Goal: Task Accomplishment & Management: Manage account settings

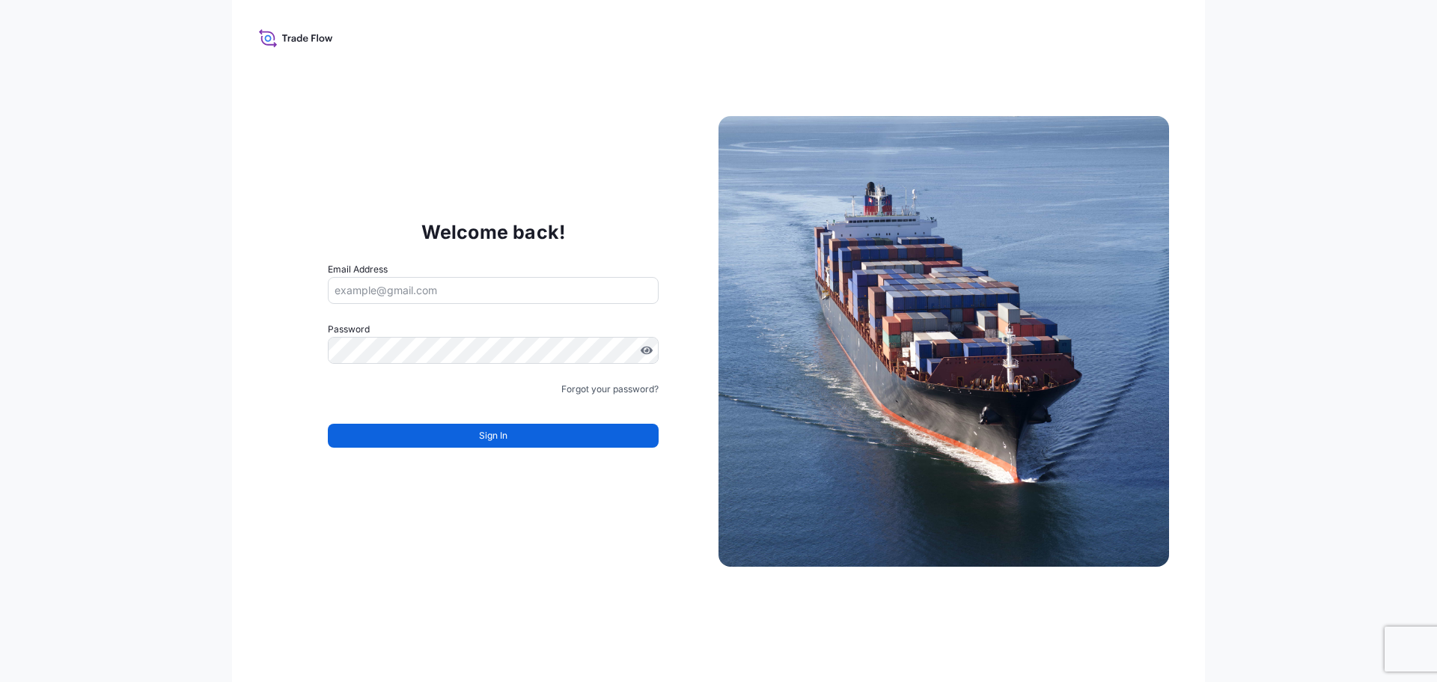
click at [439, 292] on input "Email Address" at bounding box center [493, 290] width 331 height 27
paste input "[PERSON_NAME][EMAIL_ADDRESS][PERSON_NAME][DOMAIN_NAME]"
type input "[PERSON_NAME][EMAIL_ADDRESS][PERSON_NAME][DOMAIN_NAME]"
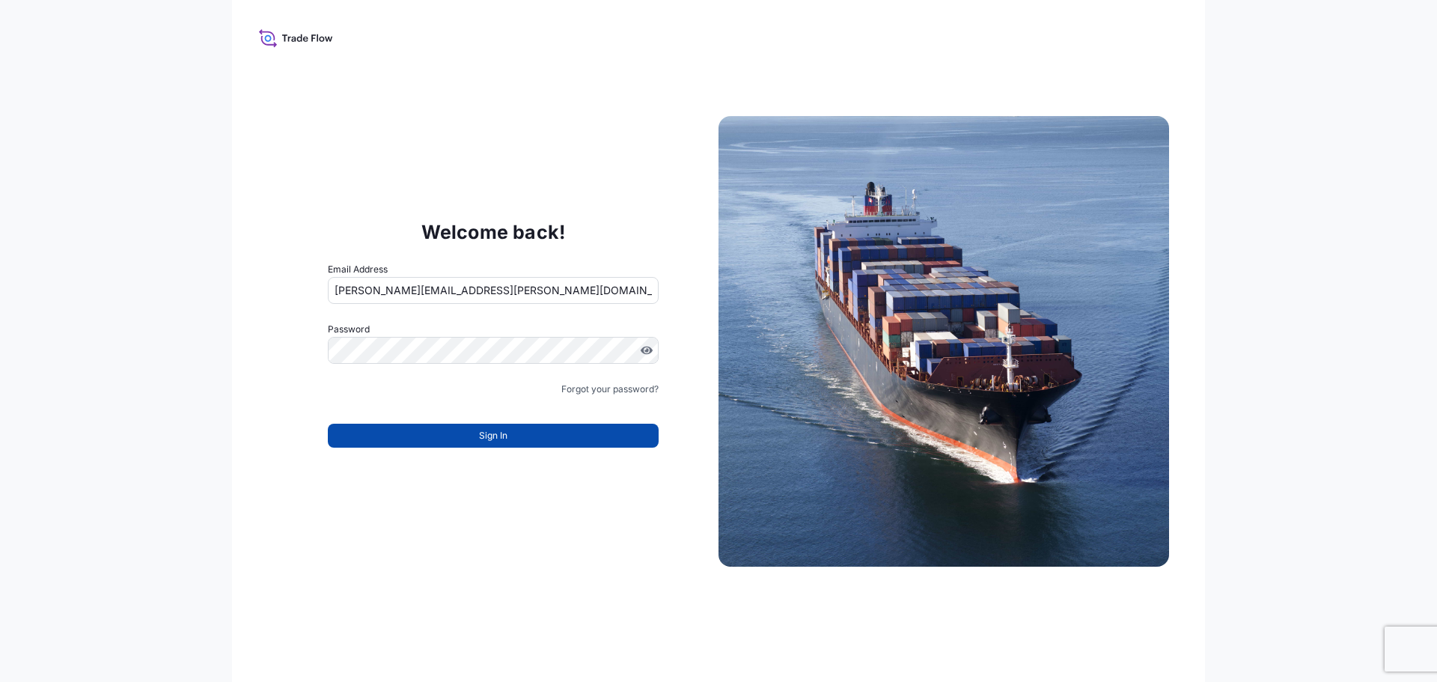
click at [417, 427] on button "Sign In" at bounding box center [493, 436] width 331 height 24
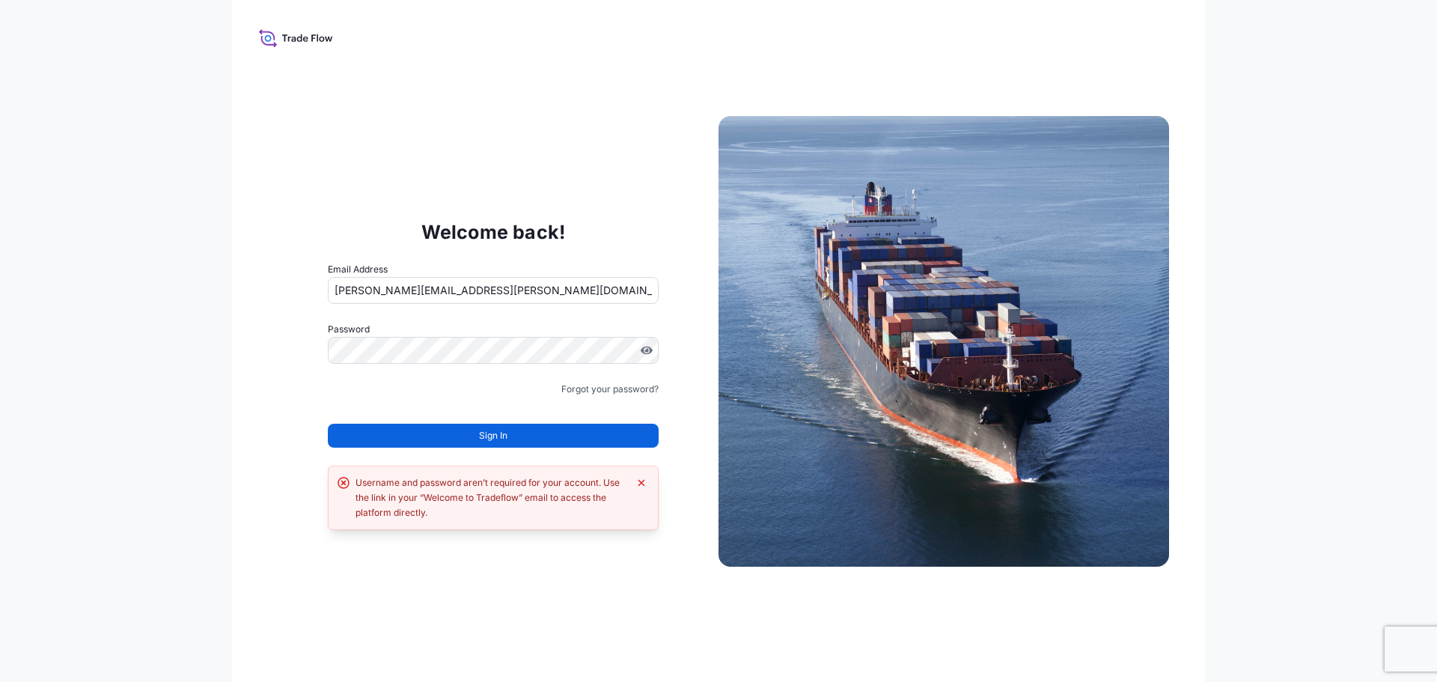
click at [417, 427] on button "Sign In" at bounding box center [493, 436] width 331 height 24
click at [532, 296] on input "[PERSON_NAME][EMAIL_ADDRESS][PERSON_NAME][DOMAIN_NAME]" at bounding box center [493, 290] width 331 height 27
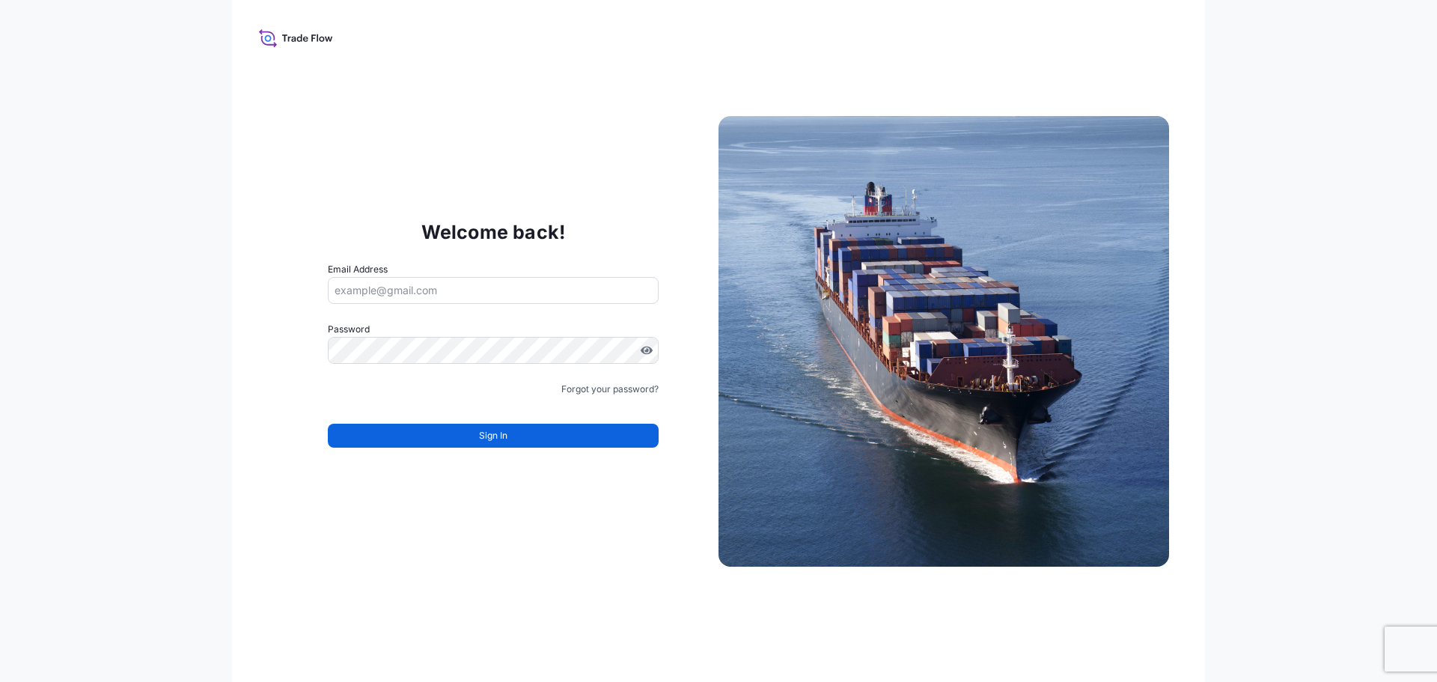
click at [474, 296] on input "Email Address" at bounding box center [493, 290] width 331 height 27
click at [373, 291] on input "Email Address" at bounding box center [493, 290] width 331 height 27
paste input "[PERSON_NAME][EMAIL_ADDRESS][PERSON_NAME][DOMAIN_NAME]"
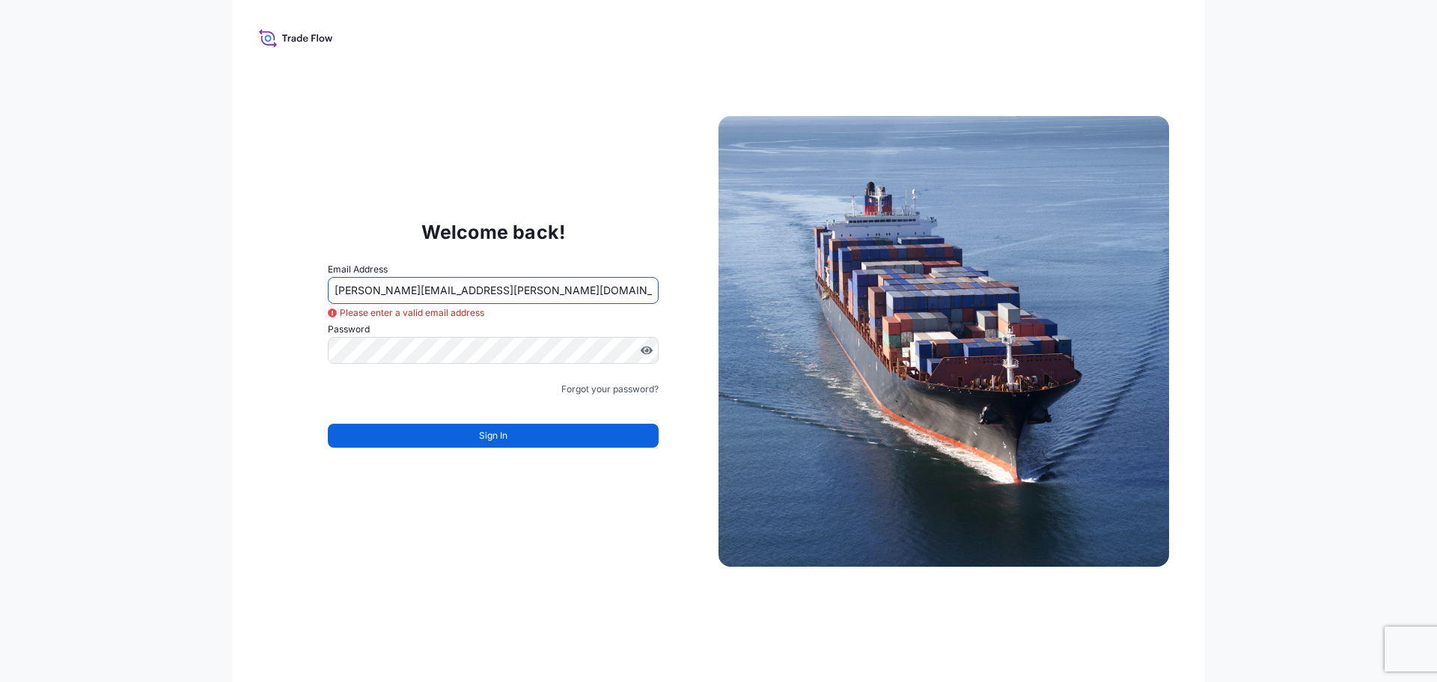
type input "[PERSON_NAME][EMAIL_ADDRESS][PERSON_NAME][DOMAIN_NAME]"
drag, startPoint x: 124, startPoint y: 382, endPoint x: 151, endPoint y: 391, distance: 29.1
click at [128, 385] on div "Welcome back! Email Address paul.jacobson@psabdp.com Please enter a valid email…" at bounding box center [718, 341] width 1437 height 682
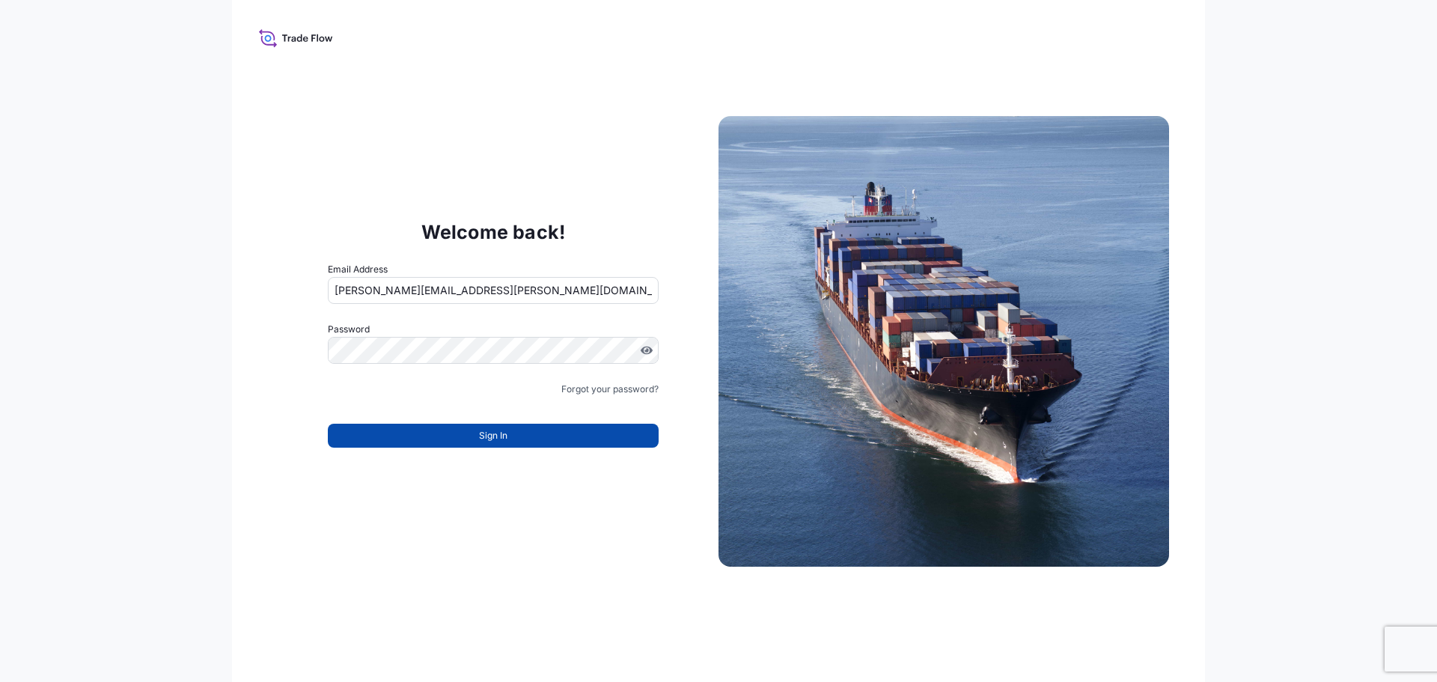
click at [452, 437] on button "Sign In" at bounding box center [493, 436] width 331 height 24
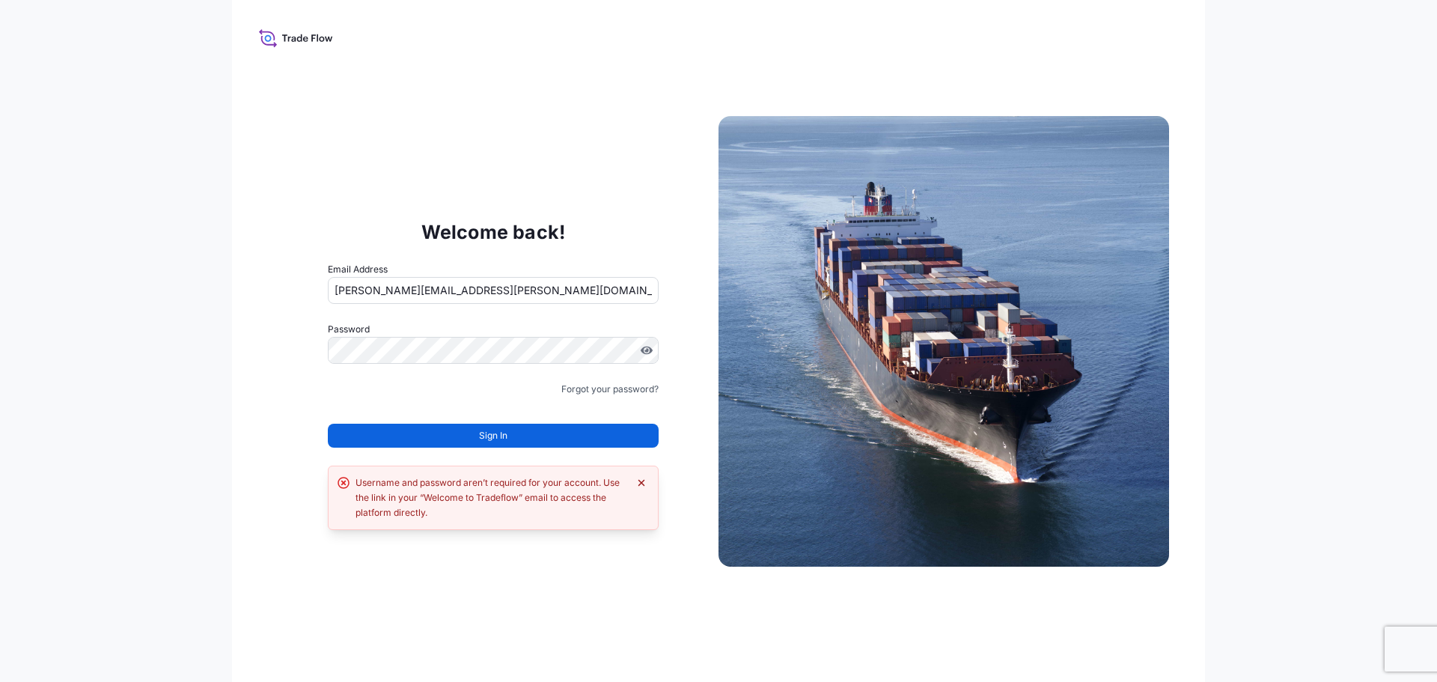
click at [648, 484] on button "Dismiss error" at bounding box center [641, 482] width 15 height 15
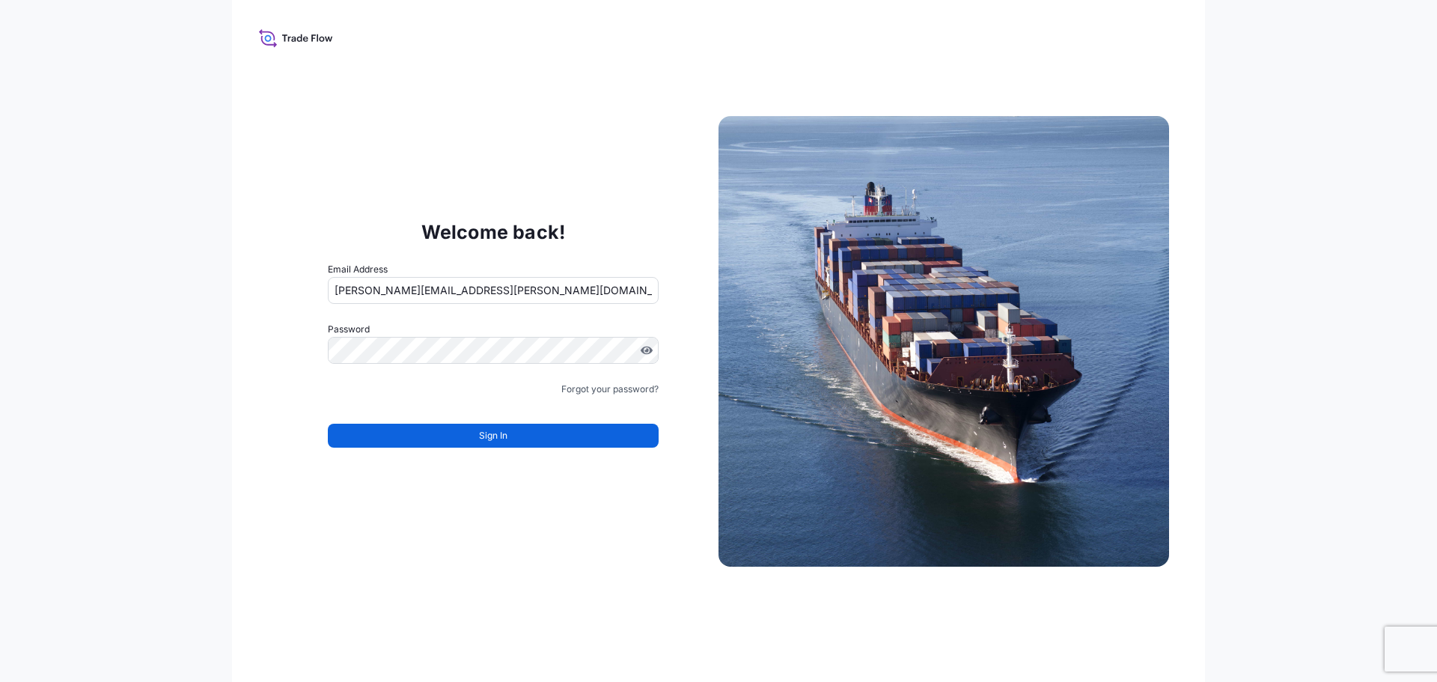
click at [311, 27] on icon at bounding box center [296, 38] width 74 height 22
click at [308, 38] on icon at bounding box center [296, 38] width 74 height 22
click at [539, 460] on form "Email Address paul.jacobson@psabdp.com Password Must include: Upper & lower cas…" at bounding box center [493, 364] width 331 height 204
click at [517, 438] on button "Sign In" at bounding box center [493, 436] width 331 height 24
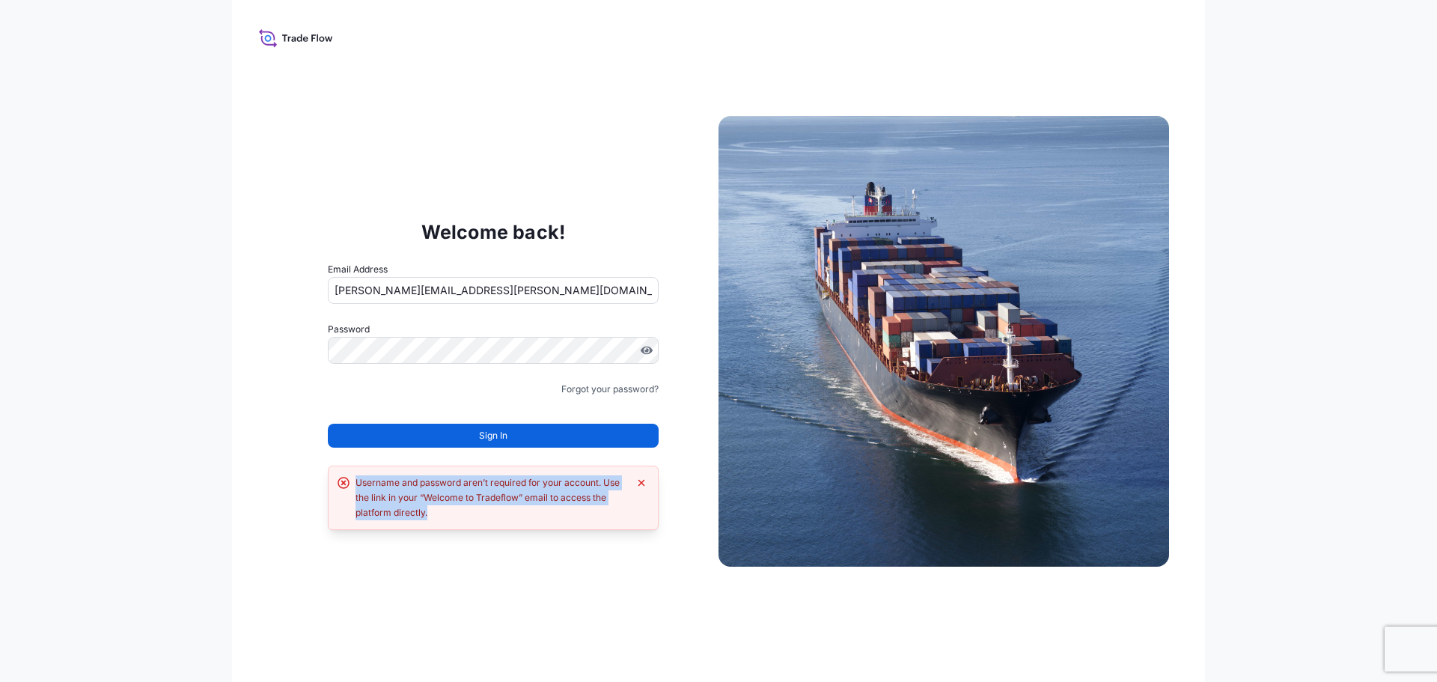
drag, startPoint x: 453, startPoint y: 523, endPoint x: 344, endPoint y: 469, distance: 121.2
click at [344, 469] on div "Username and password aren’t required for your account. Use the link in your “W…" at bounding box center [493, 498] width 331 height 64
copy div "Username and password aren’t required for your account. Use the link in your “W…"
click at [267, 490] on div "Welcome back! Email Address paul.jacobson@psabdp.com Password Must include: Upp…" at bounding box center [718, 341] width 973 height 682
drag, startPoint x: 294, startPoint y: 44, endPoint x: 287, endPoint y: 34, distance: 11.8
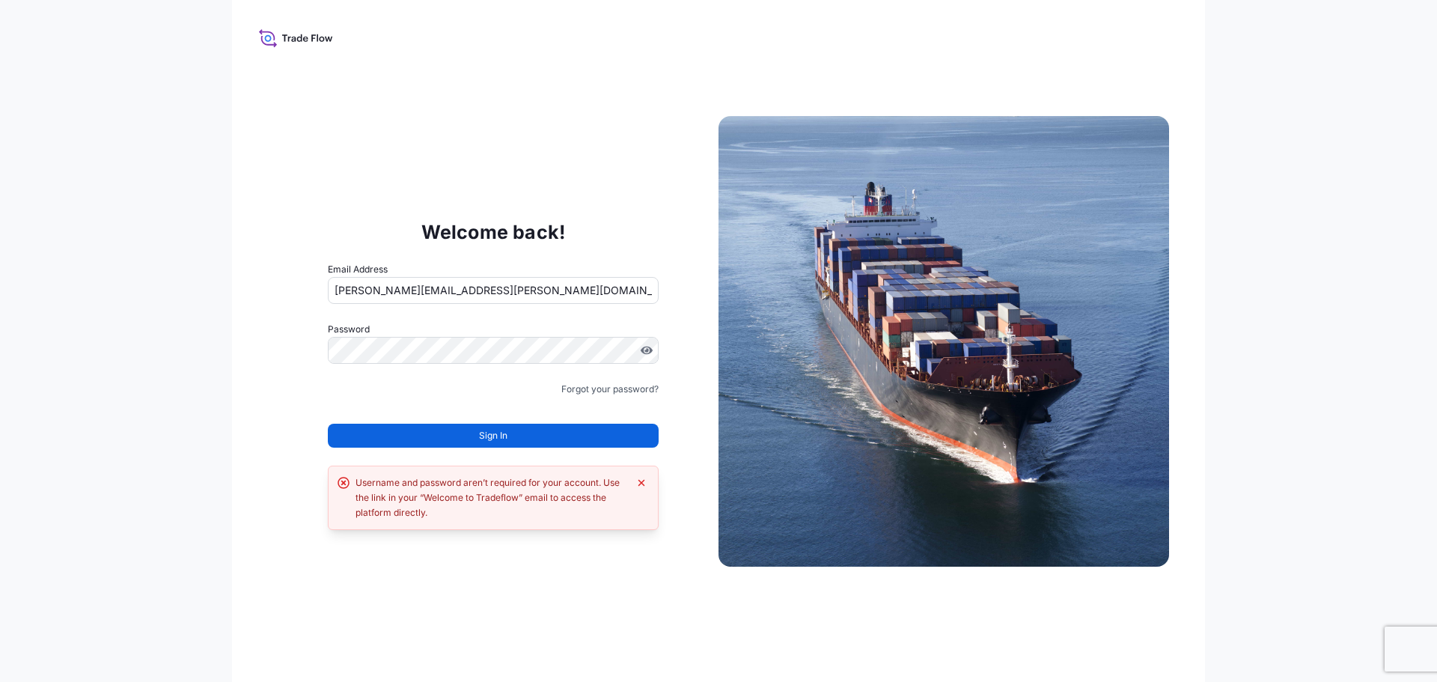
click at [294, 43] on icon at bounding box center [296, 38] width 74 height 22
click at [287, 34] on icon at bounding box center [296, 38] width 74 height 22
click at [531, 287] on input "[PERSON_NAME][EMAIL_ADDRESS][PERSON_NAME][DOMAIN_NAME]" at bounding box center [493, 290] width 331 height 27
click at [0, 359] on html "Welcome back! Email Address paul.jacobson@psabdp.com Password Must include: Upp…" at bounding box center [718, 341] width 1437 height 682
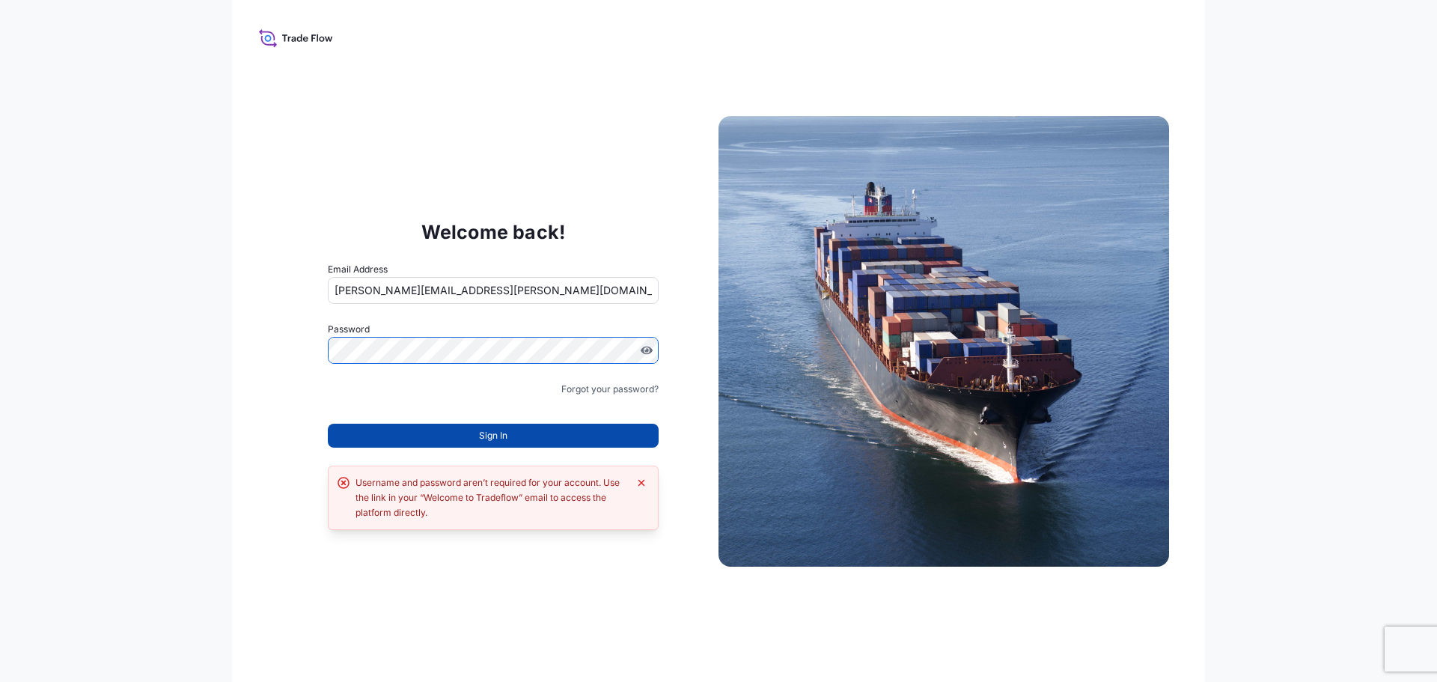
click at [508, 433] on span "Sign In" at bounding box center [493, 435] width 28 height 15
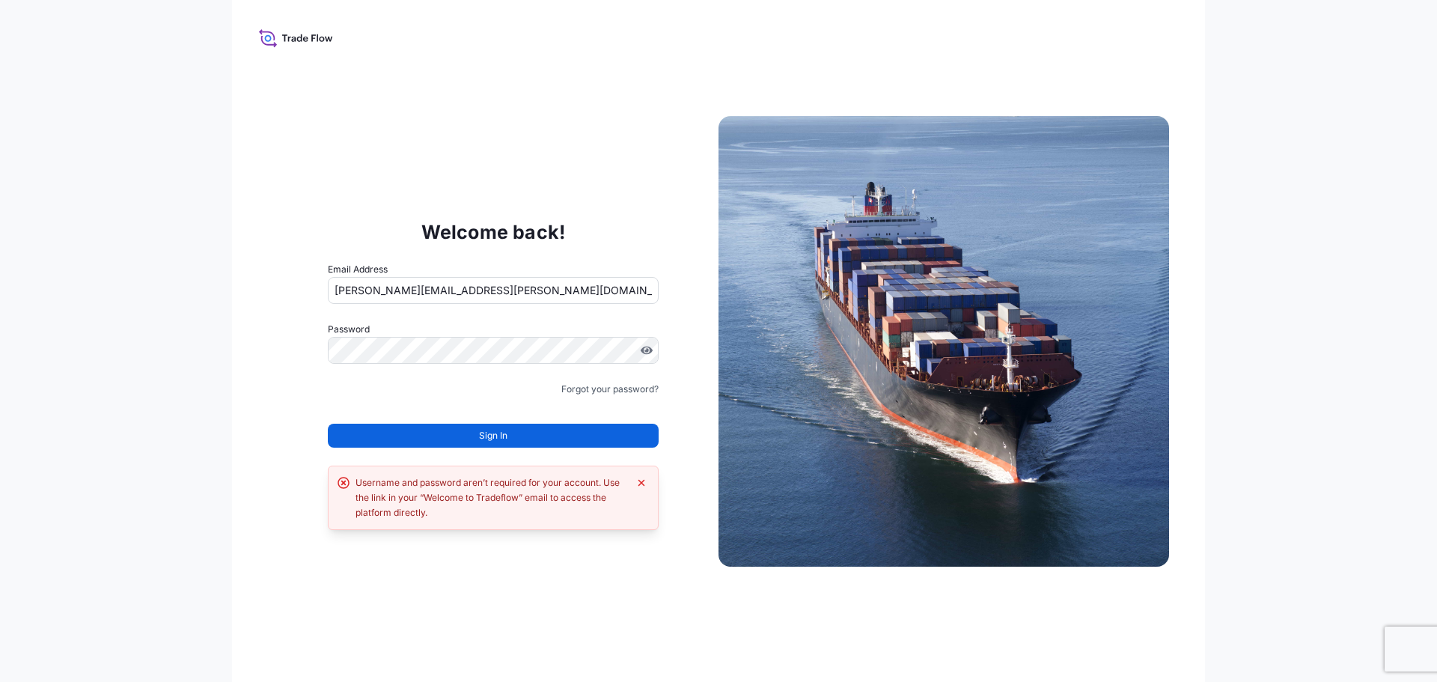
click at [320, 210] on div "Welcome back! Email Address paul.jacobson@psabdp.com Password Must include: Upp…" at bounding box center [493, 341] width 451 height 308
click at [644, 479] on icon "Dismiss error" at bounding box center [642, 483] width 12 height 12
